Goal: Information Seeking & Learning: Find specific fact

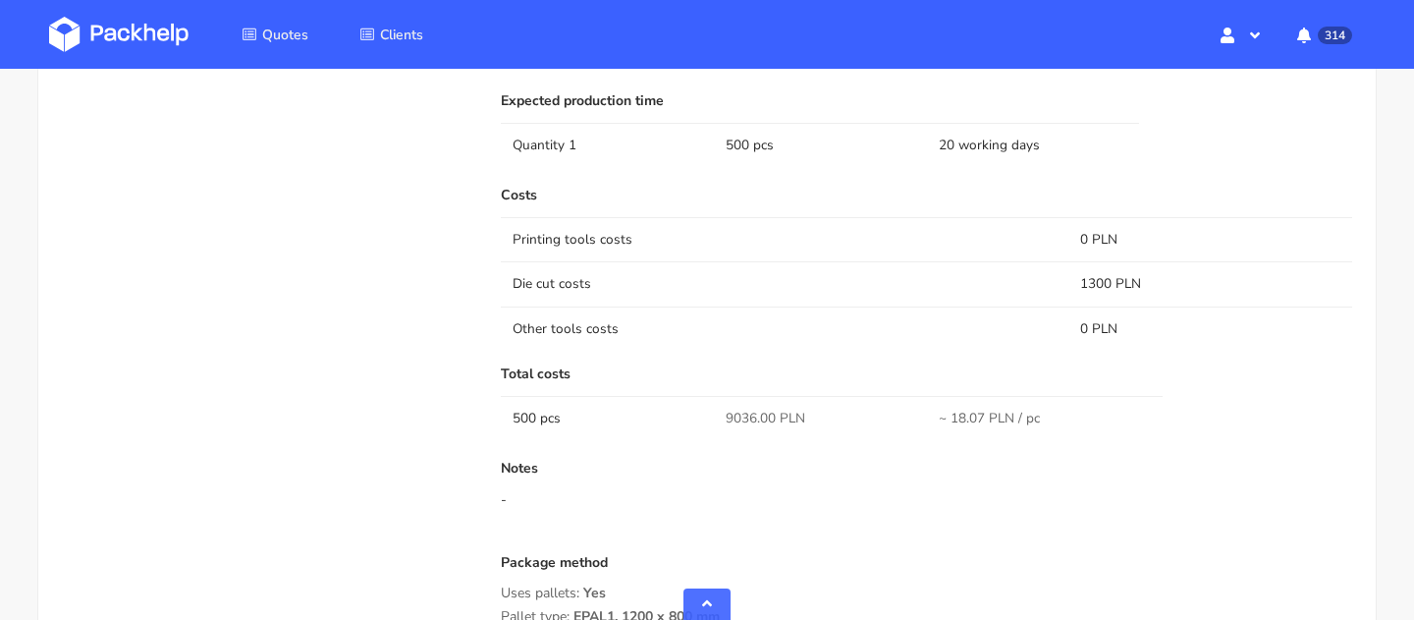
scroll to position [1186, 0]
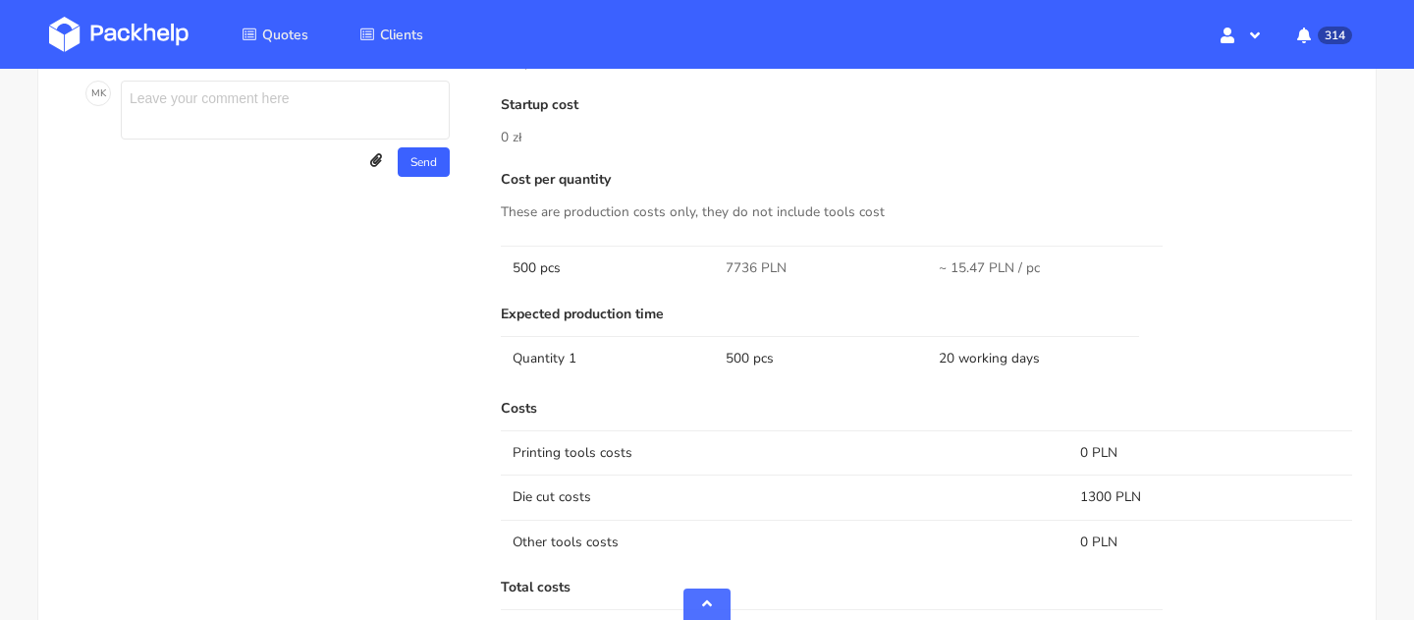
drag, startPoint x: 986, startPoint y: 266, endPoint x: 925, endPoint y: 266, distance: 60.9
click at [925, 266] on tr "500 pcs 7736 PLN ~ 15.47 PLN / pc" at bounding box center [927, 268] width 852 height 44
click at [963, 268] on span "~ 15.47 PLN / pc" at bounding box center [989, 268] width 101 height 20
drag, startPoint x: 983, startPoint y: 265, endPoint x: 956, endPoint y: 264, distance: 27.5
click at [956, 264] on span "~ 15.47 PLN / pc" at bounding box center [989, 268] width 101 height 20
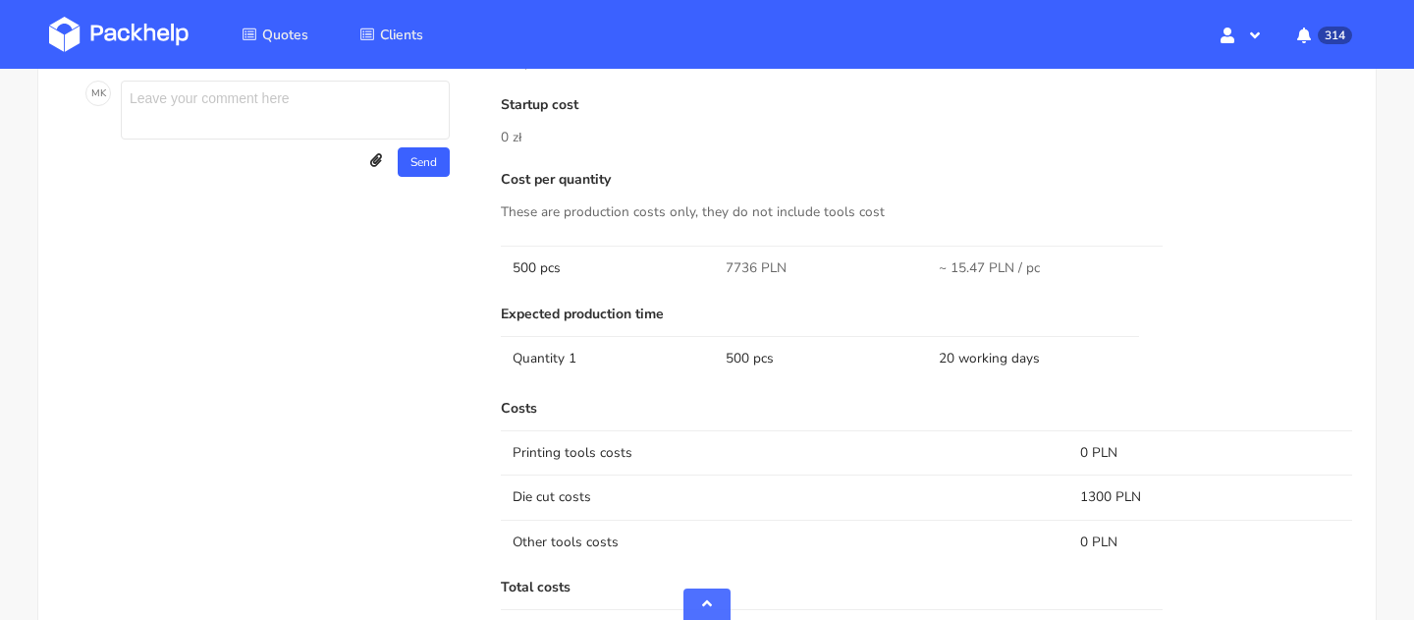
copy span "5.47"
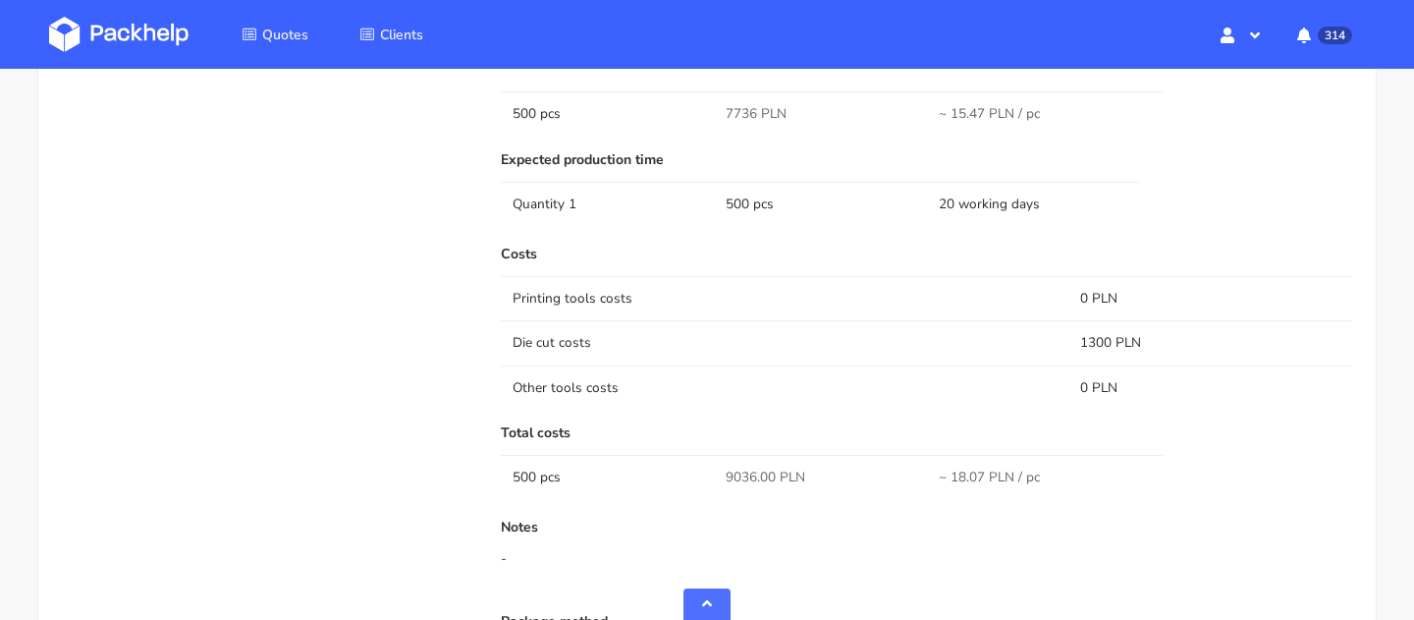
scroll to position [1506, 0]
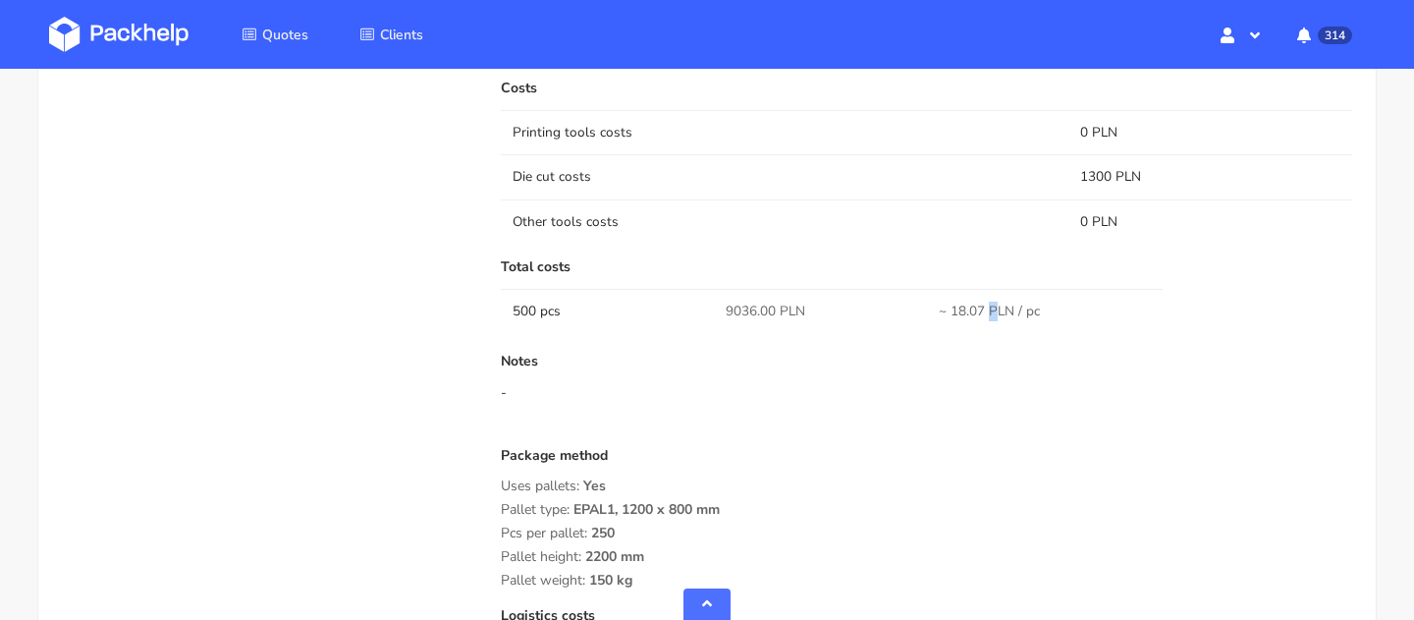
drag, startPoint x: 986, startPoint y: 306, endPoint x: 953, endPoint y: 306, distance: 33.4
click at [953, 306] on span "~ 18.07 PLN / pc" at bounding box center [989, 312] width 101 height 20
copy span "18.07"
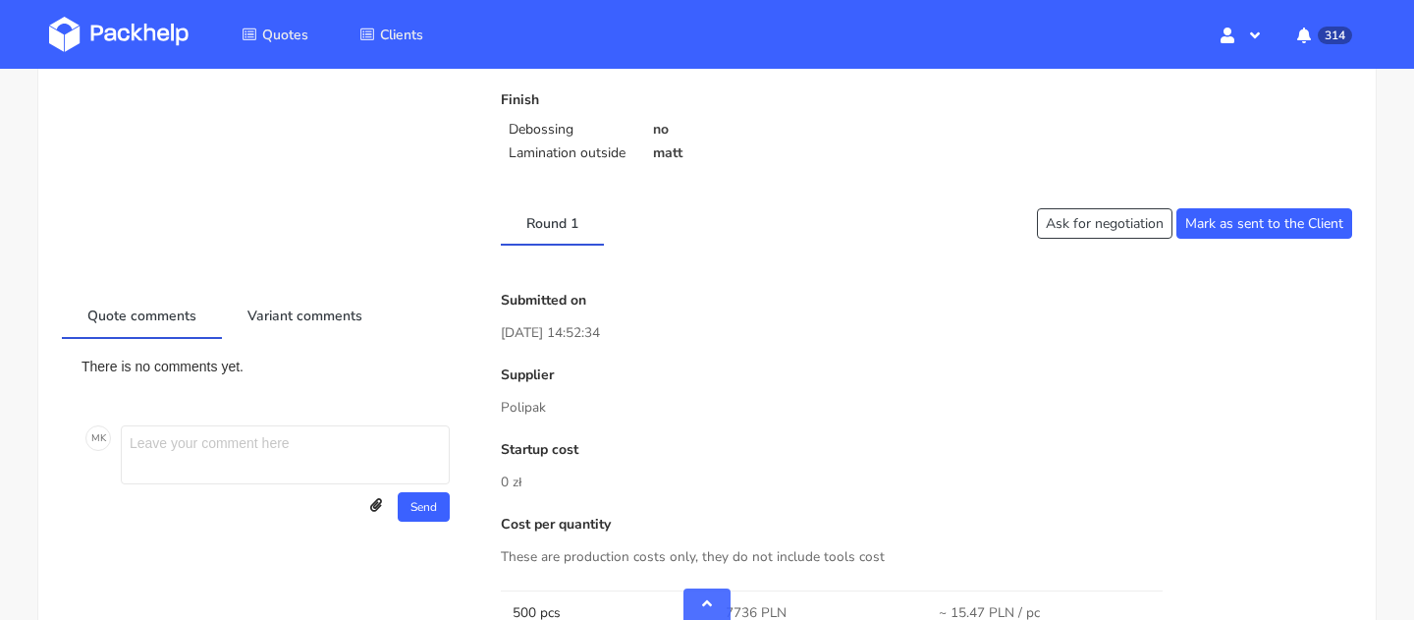
scroll to position [510, 0]
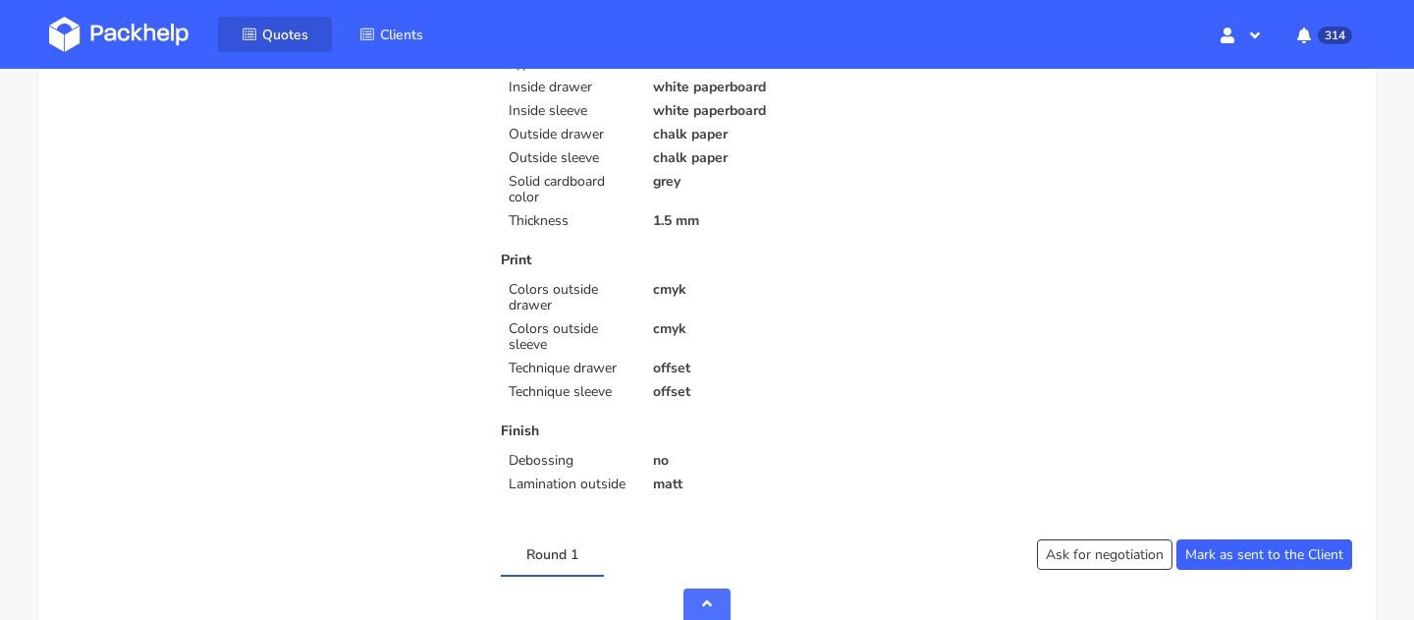
click at [293, 45] on link "Quotes" at bounding box center [275, 34] width 114 height 35
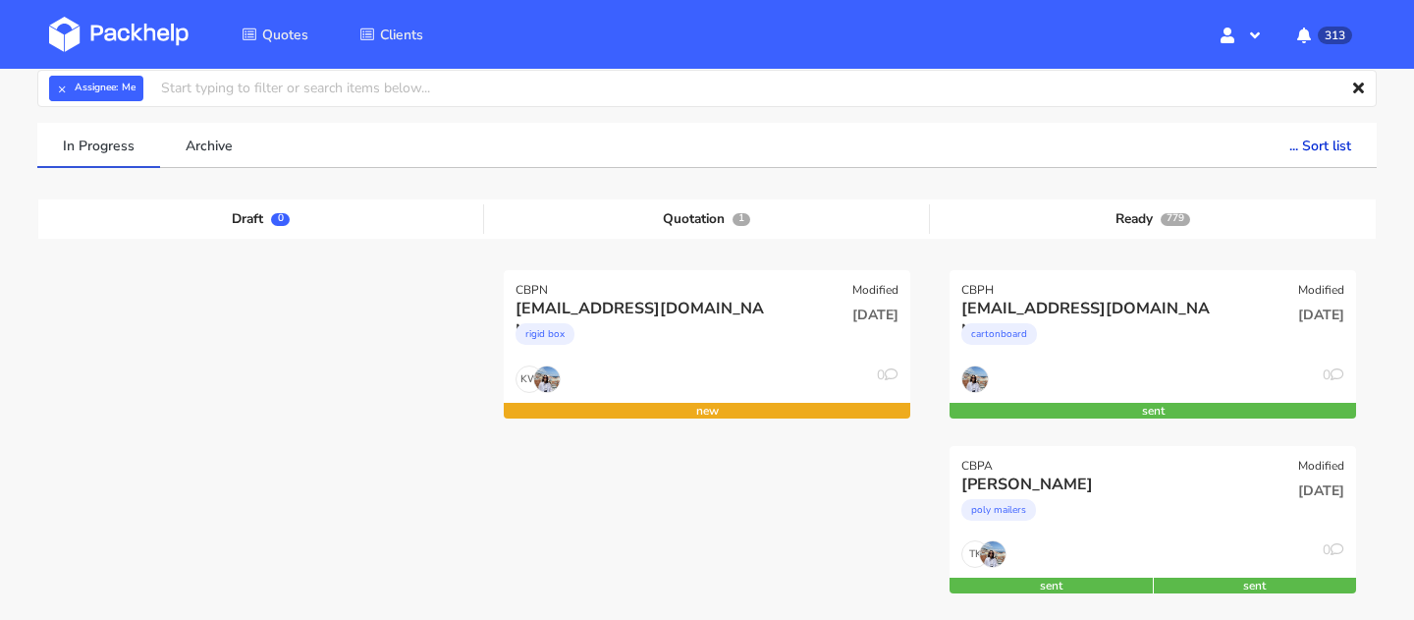
scroll to position [95, 0]
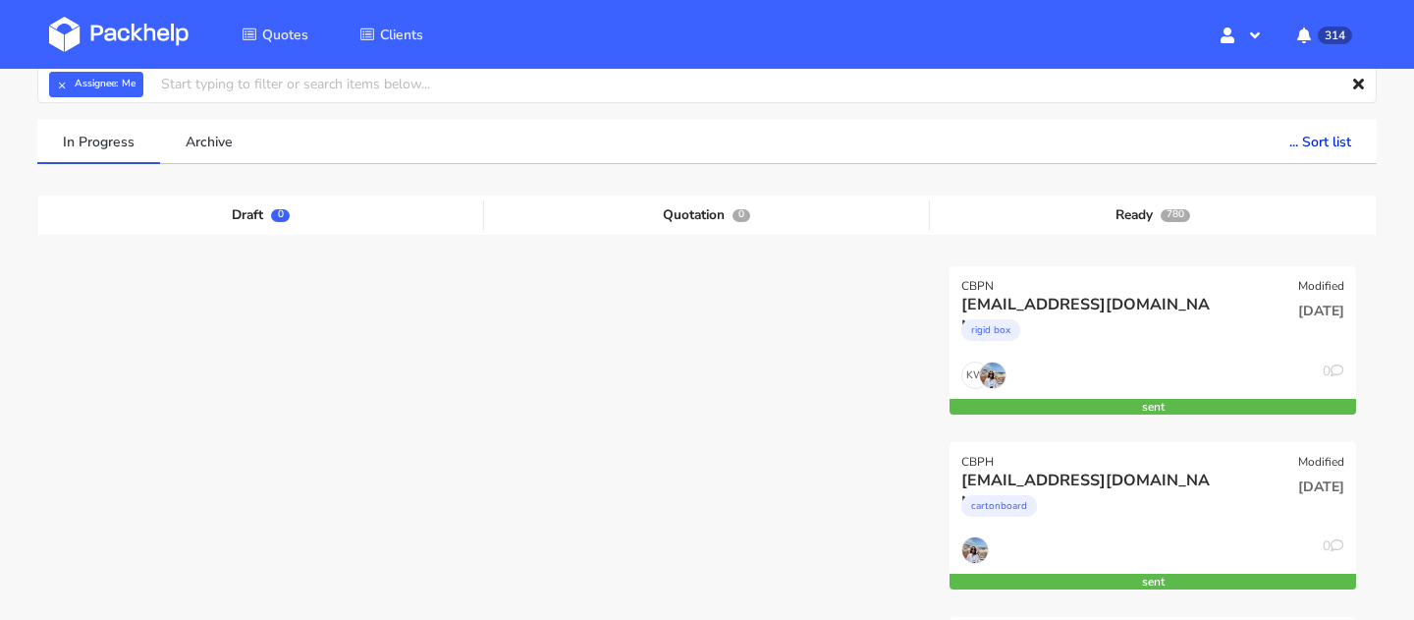
scroll to position [154, 0]
